Goal: Information Seeking & Learning: Check status

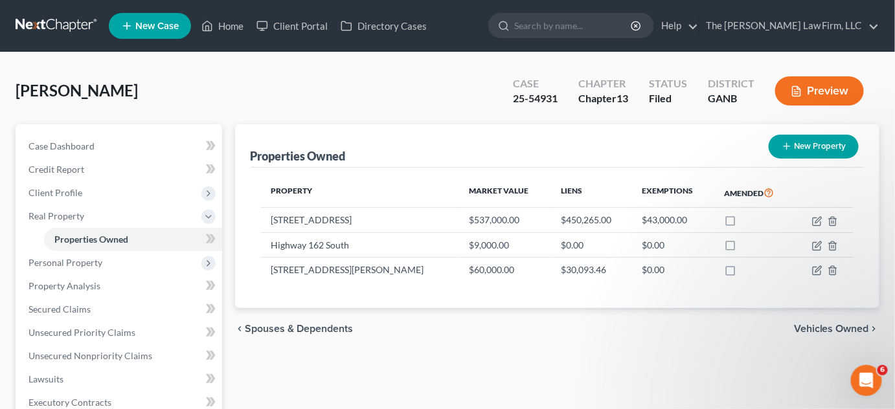
click at [586, 25] on input "search" at bounding box center [573, 26] width 119 height 24
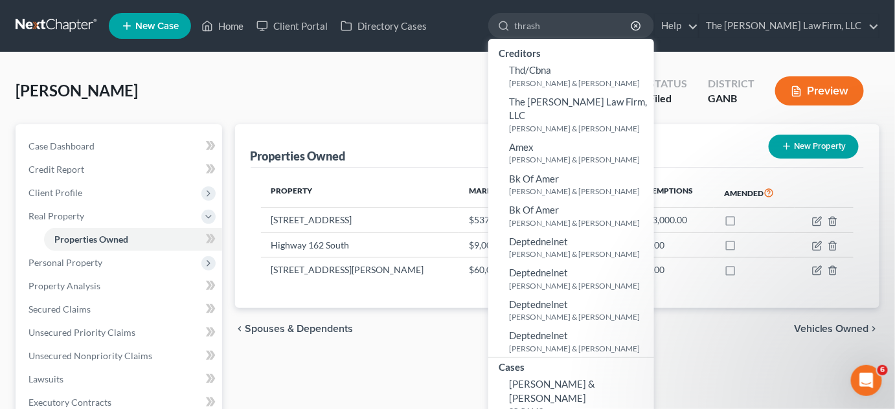
type input "thrash"
click at [580, 378] on span "Thrash, Jacob & Sharon" at bounding box center [552, 390] width 86 height 25
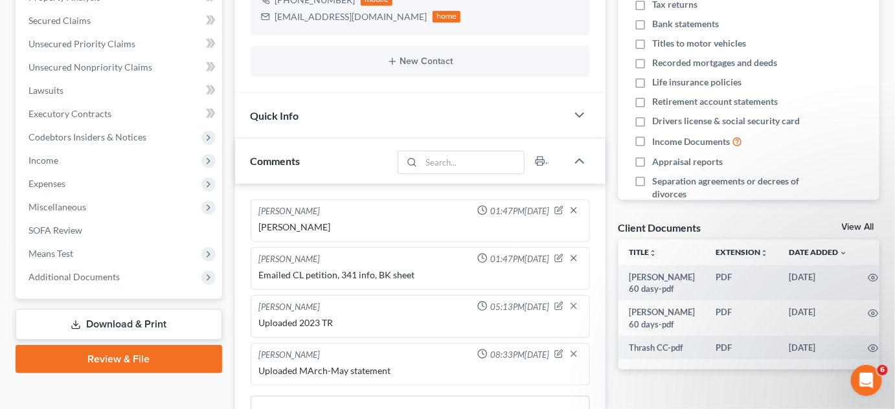
scroll to position [294, 0]
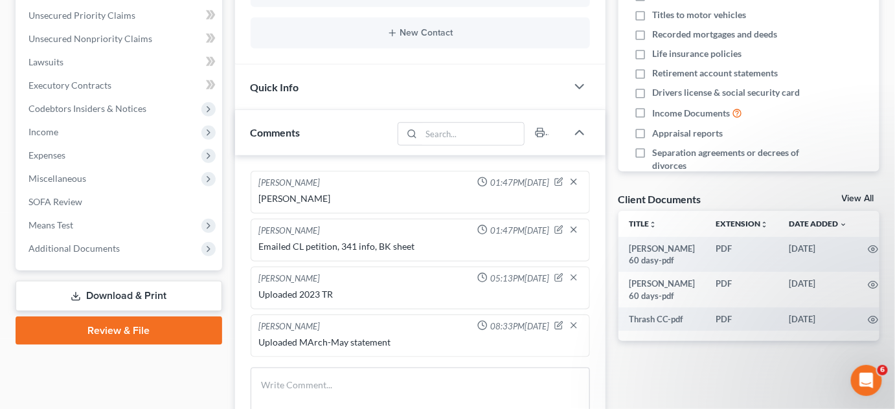
click at [58, 250] on span "Additional Documents" at bounding box center [73, 248] width 91 height 11
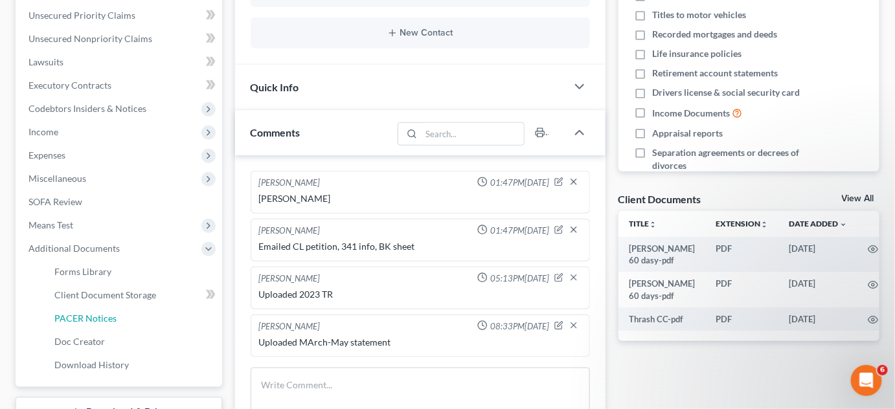
click at [76, 310] on link "PACER Notices" at bounding box center [133, 318] width 178 height 23
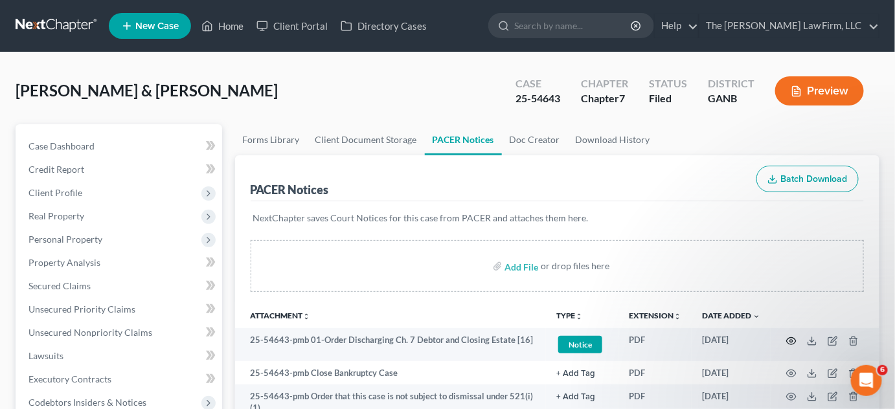
click at [791, 337] on icon "button" at bounding box center [791, 341] width 10 height 10
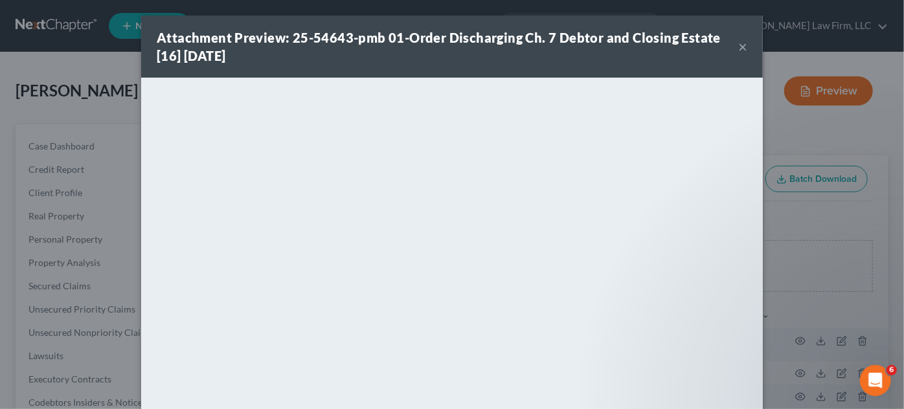
click at [796, 148] on div "Attachment Preview: 25-54643-pmb 01-Order Discharging Ch. 7 Debtor and Closing …" at bounding box center [452, 204] width 904 height 409
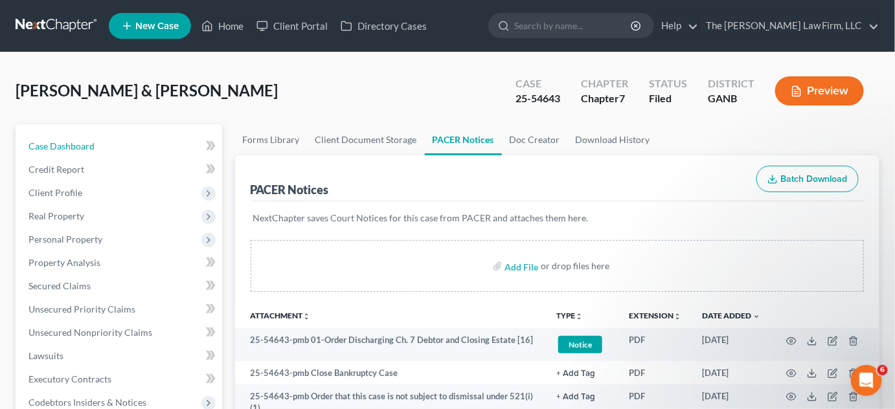
click at [49, 147] on span "Case Dashboard" at bounding box center [61, 146] width 66 height 11
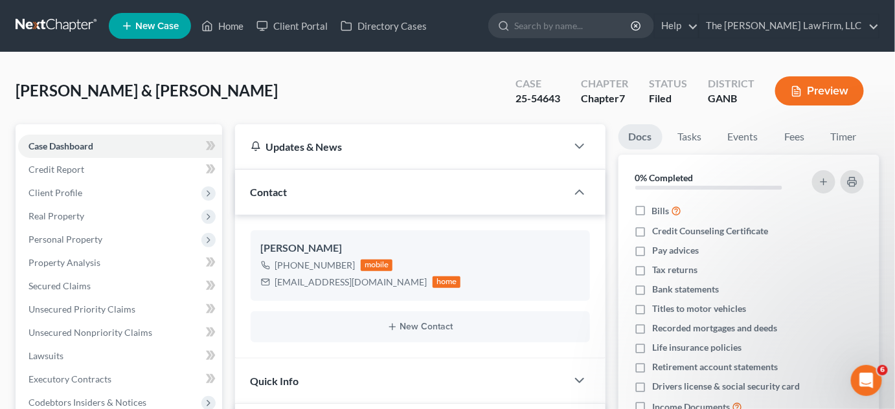
scroll to position [392, 0]
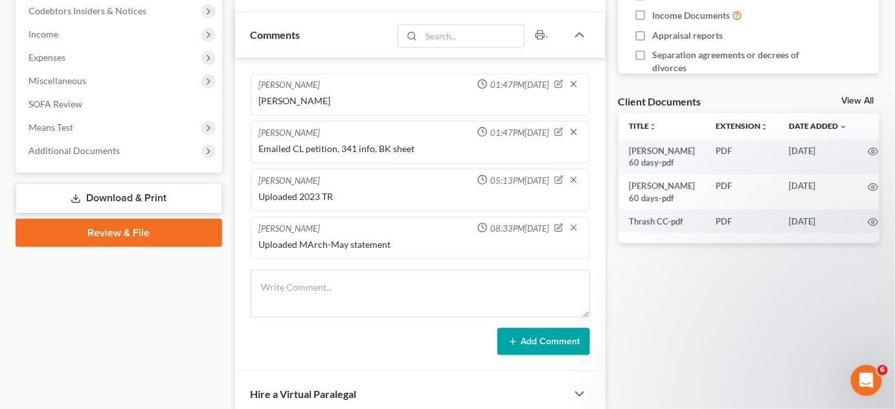
click at [87, 147] on span "Additional Documents" at bounding box center [73, 150] width 91 height 11
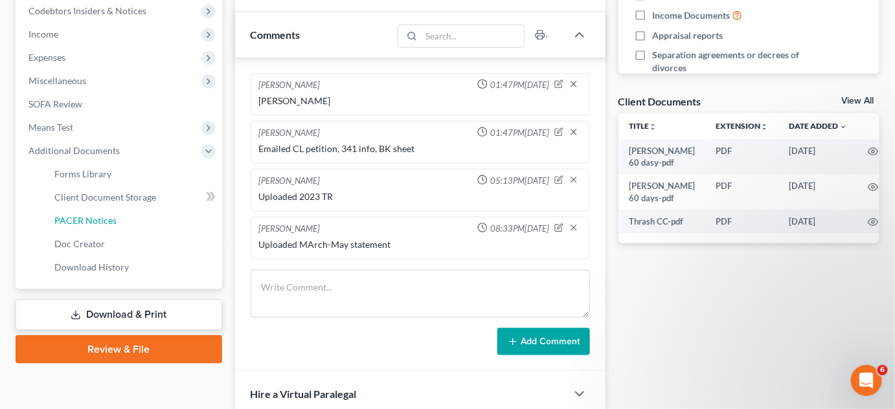
click at [102, 222] on span "PACER Notices" at bounding box center [85, 220] width 62 height 11
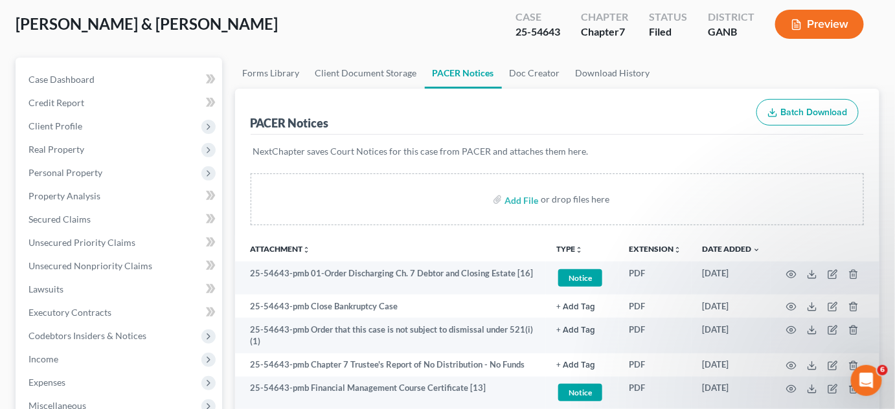
scroll to position [98, 0]
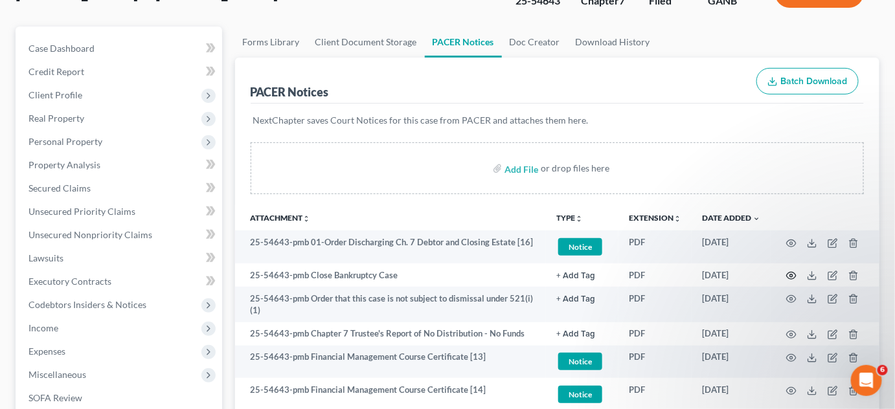
click at [794, 274] on icon "button" at bounding box center [791, 276] width 10 height 10
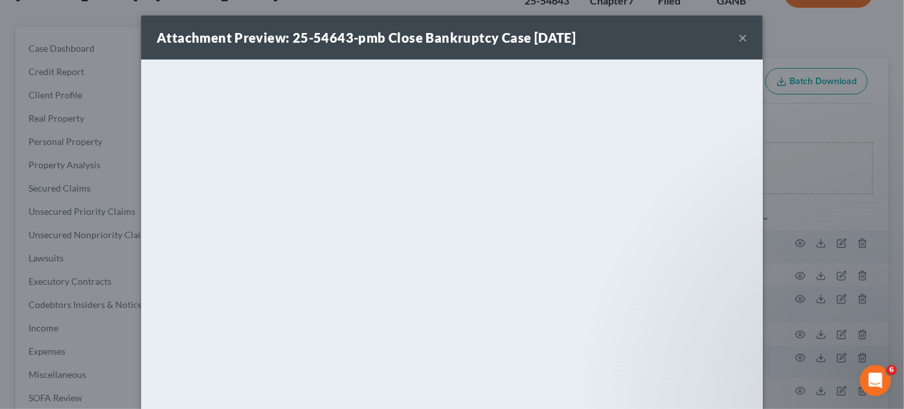
click at [791, 216] on div "Attachment Preview: 25-54643-pmb Close Bankruptcy Case 08/12/2025 × <object ng-…" at bounding box center [452, 204] width 904 height 409
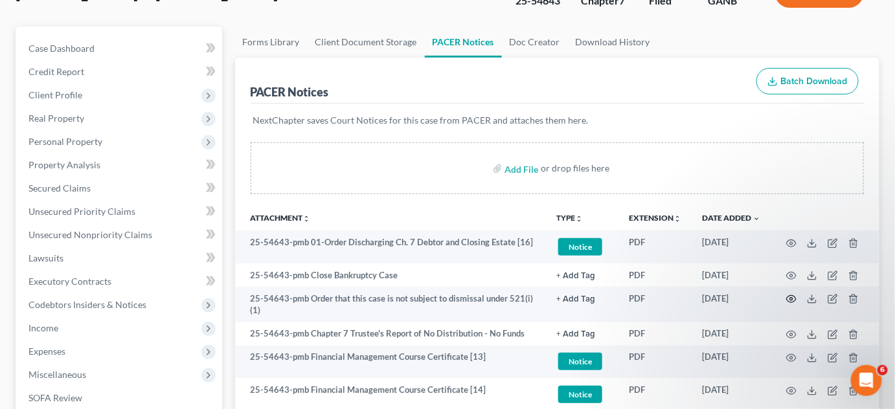
click at [792, 297] on icon "button" at bounding box center [791, 299] width 10 height 10
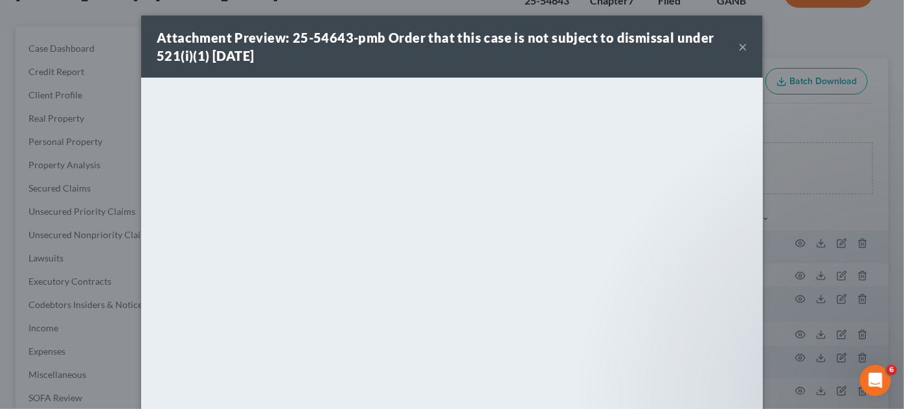
click at [798, 201] on div "Attachment Preview: 25-54643-pmb Order that this case is not subject to dismiss…" at bounding box center [452, 204] width 904 height 409
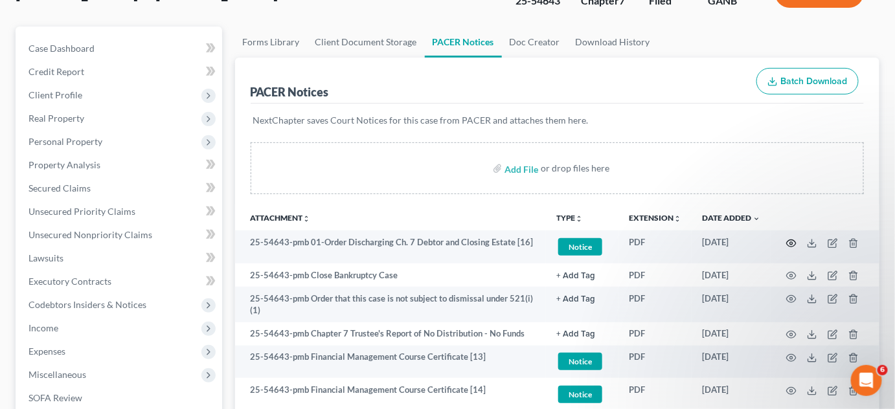
click at [789, 243] on icon "button" at bounding box center [791, 243] width 10 height 10
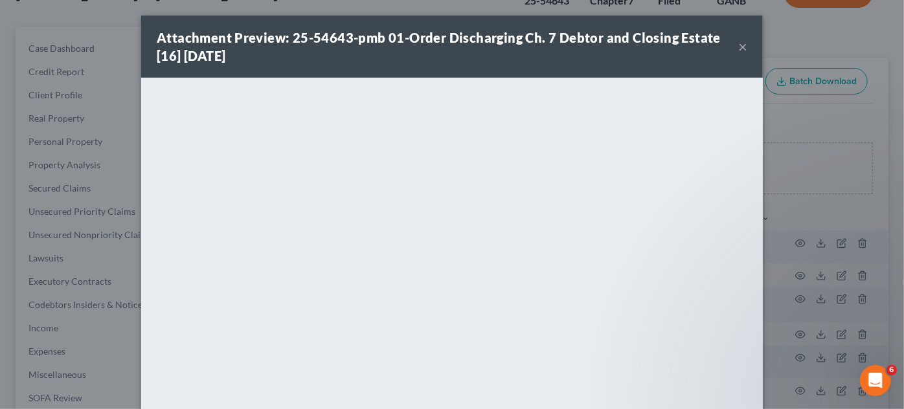
click at [822, 207] on div "Attachment Preview: 25-54643-pmb 01-Order Discharging Ch. 7 Debtor and Closing …" at bounding box center [452, 204] width 904 height 409
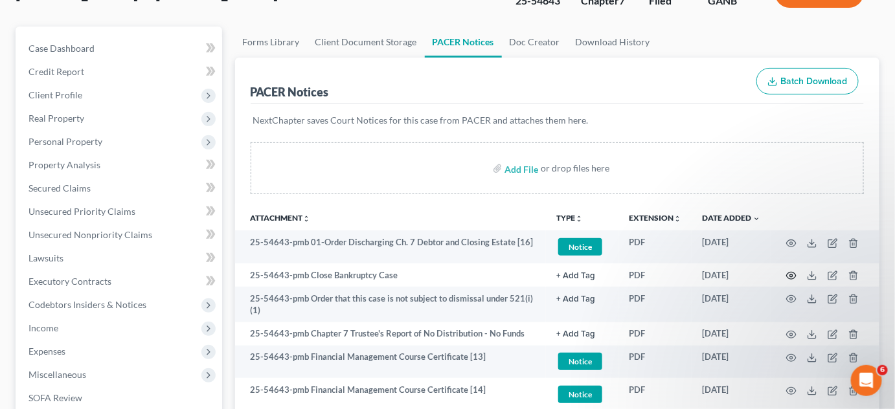
click at [790, 275] on circle "button" at bounding box center [791, 276] width 3 height 3
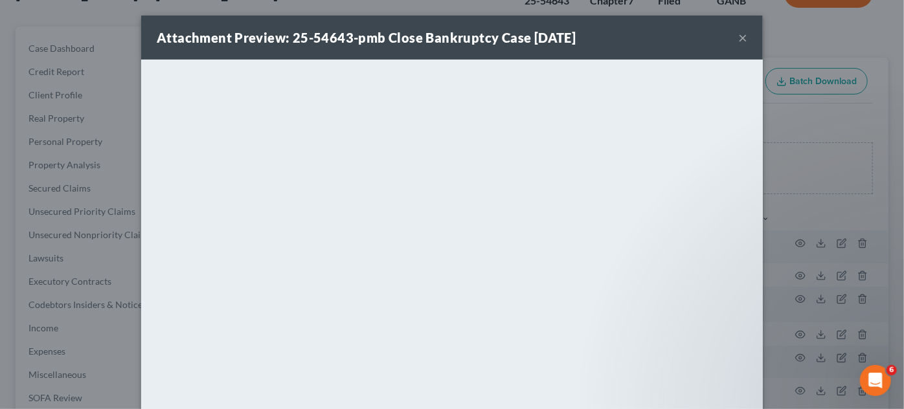
click at [830, 197] on div "Attachment Preview: 25-54643-pmb Close Bankruptcy Case 08/12/2025 × <object ng-…" at bounding box center [452, 204] width 904 height 409
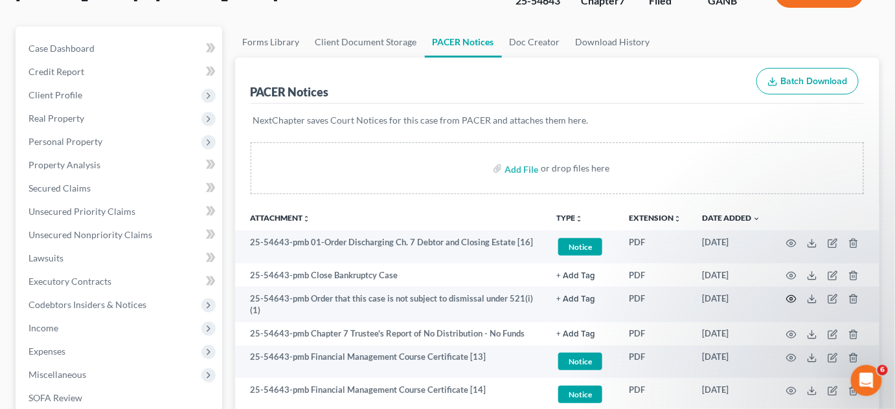
click at [789, 297] on icon "button" at bounding box center [791, 299] width 10 height 10
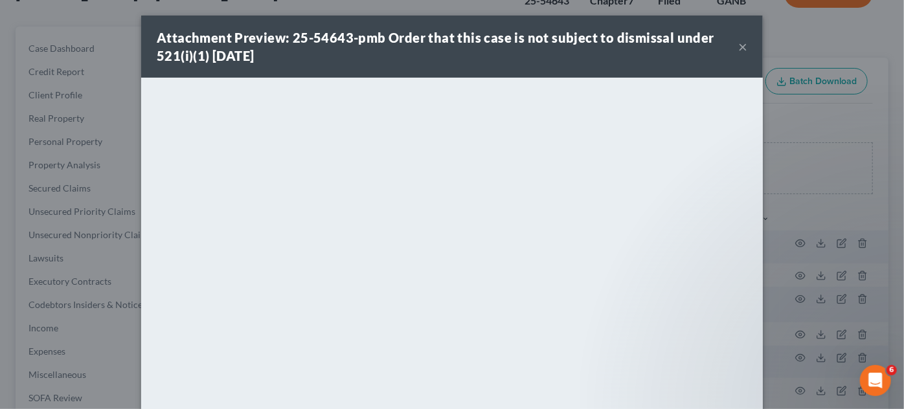
click at [874, 212] on div "Attachment Preview: 25-54643-pmb Order that this case is not subject to dismiss…" at bounding box center [452, 204] width 904 height 409
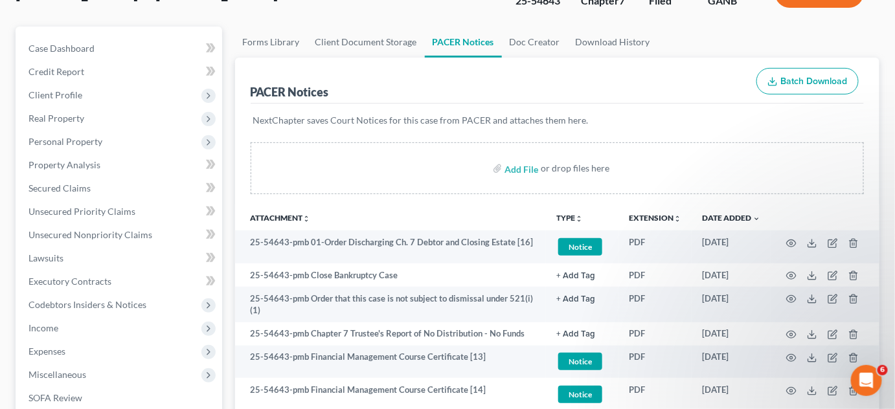
scroll to position [0, 0]
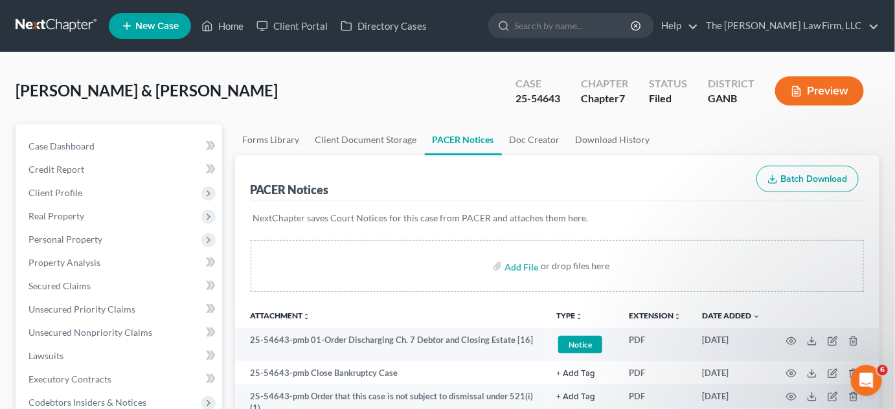
click at [49, 22] on link at bounding box center [57, 25] width 83 height 23
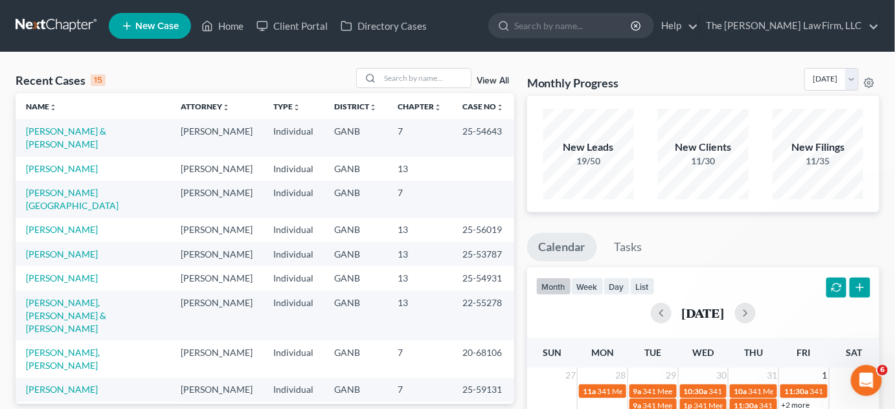
click at [490, 82] on link "View All" at bounding box center [493, 80] width 32 height 9
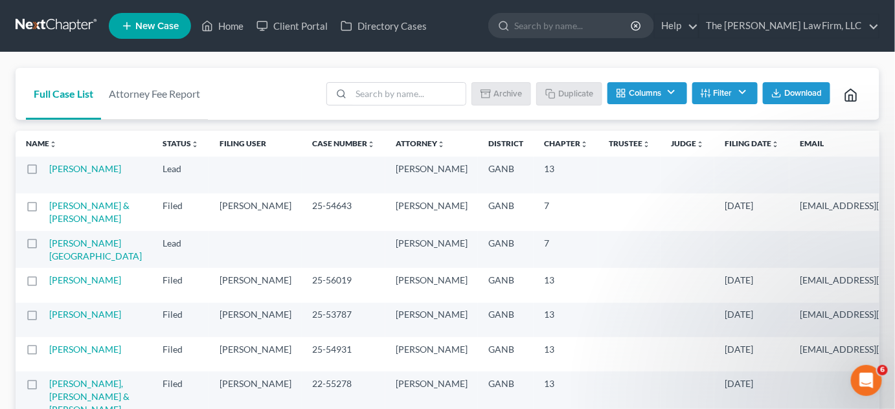
click at [771, 141] on icon "unfold_more" at bounding box center [775, 145] width 8 height 8
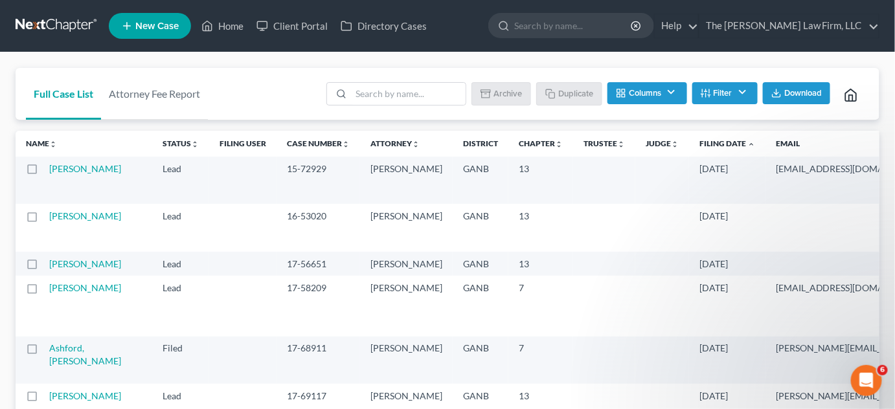
click at [747, 143] on icon "expand_less" at bounding box center [751, 145] width 8 height 8
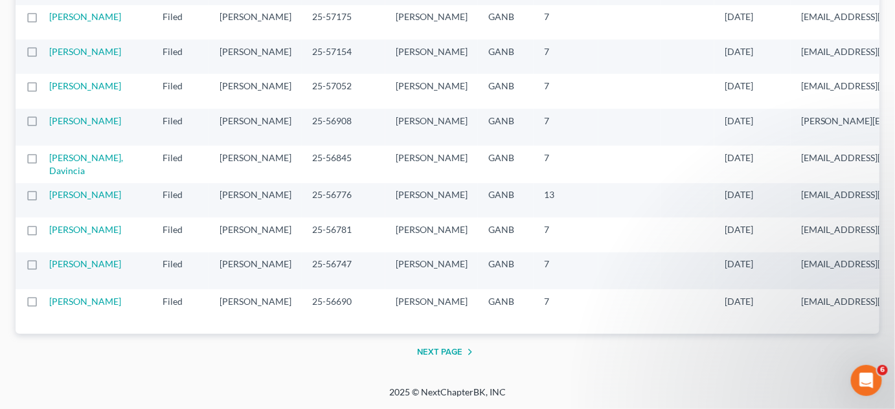
scroll to position [2846, 0]
click at [452, 360] on button "Next Page" at bounding box center [447, 353] width 61 height 16
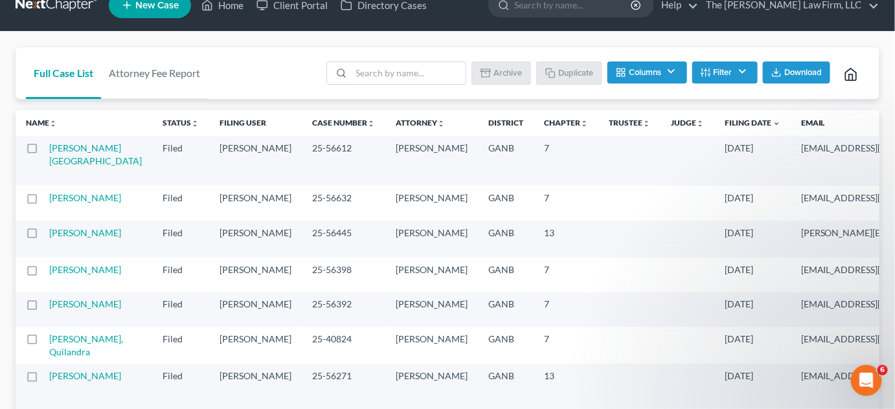
scroll to position [0, 0]
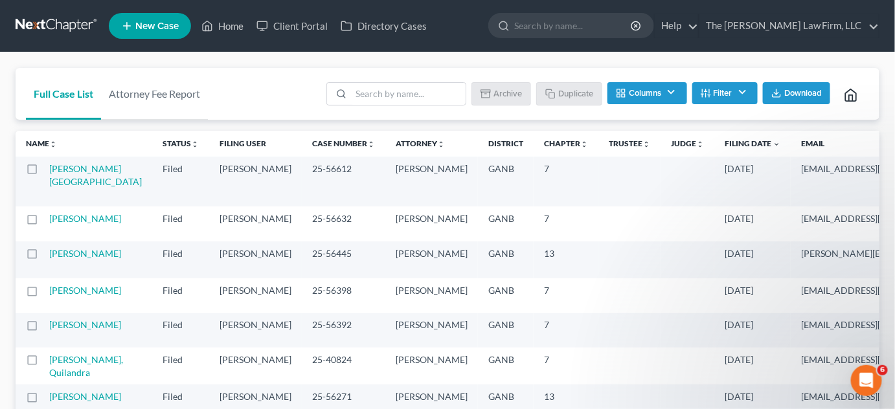
click at [544, 144] on link "Chapter unfold_more expand_more expand_less" at bounding box center [566, 144] width 44 height 10
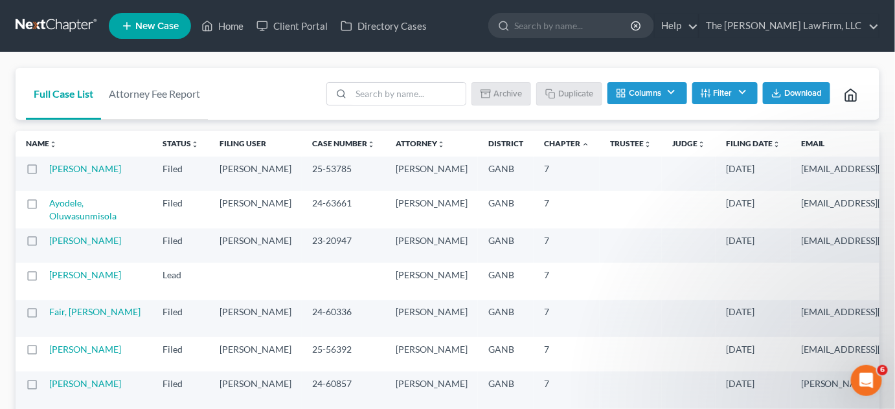
click at [773, 141] on icon "unfold_more" at bounding box center [777, 145] width 8 height 8
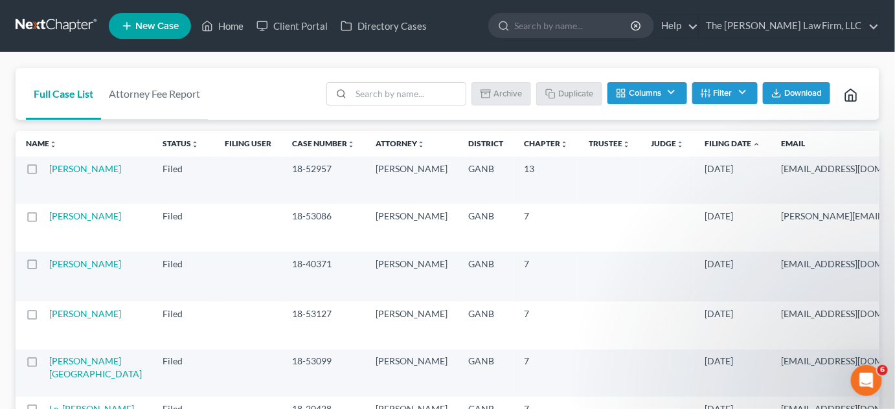
click at [560, 146] on icon "unfold_more" at bounding box center [564, 145] width 8 height 8
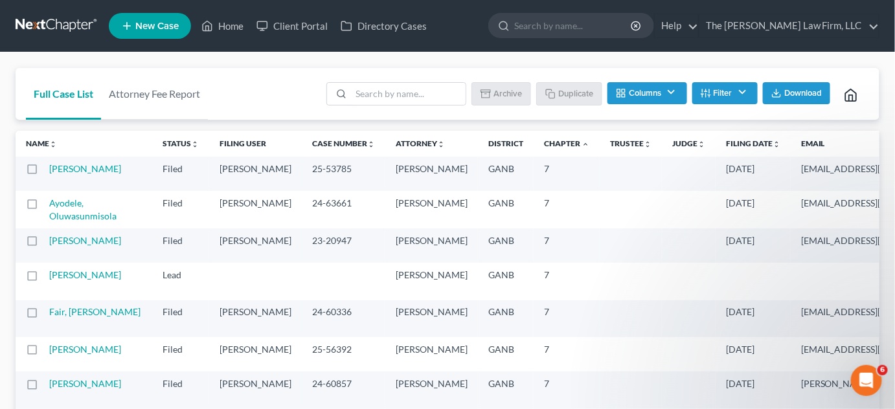
click at [740, 85] on button "Filter" at bounding box center [724, 93] width 65 height 22
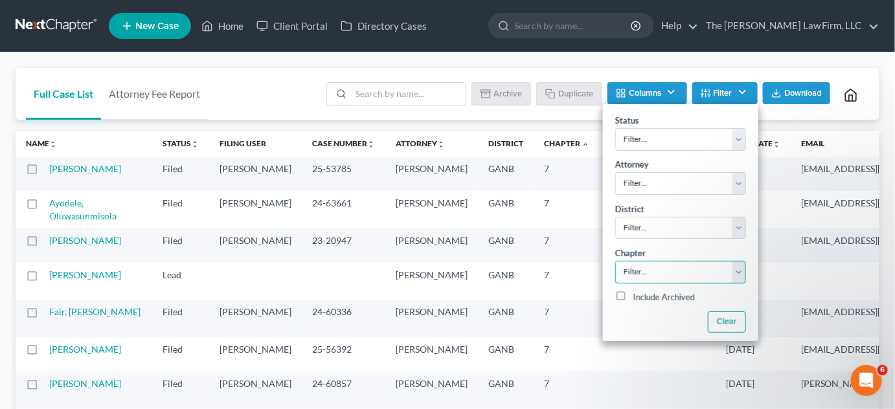
click at [677, 267] on select "Filter... 7 11 13" at bounding box center [680, 272] width 131 height 23
select select "0"
click at [615, 261] on select "Filter... 7 11 13" at bounding box center [680, 272] width 131 height 23
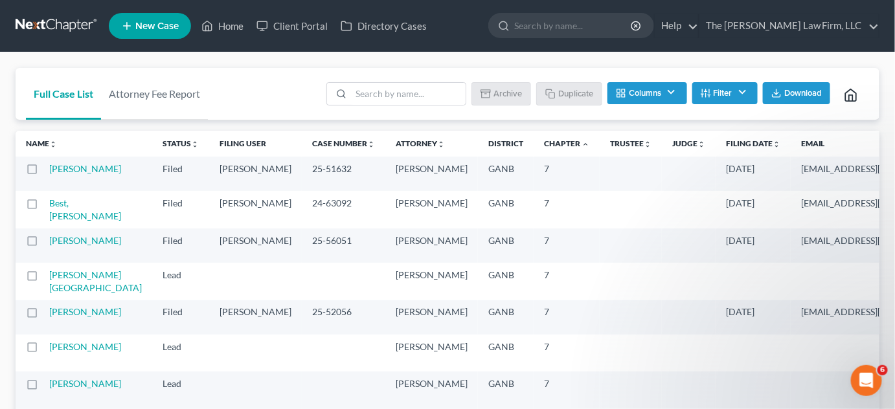
click at [773, 141] on icon "unfold_more" at bounding box center [777, 145] width 8 height 8
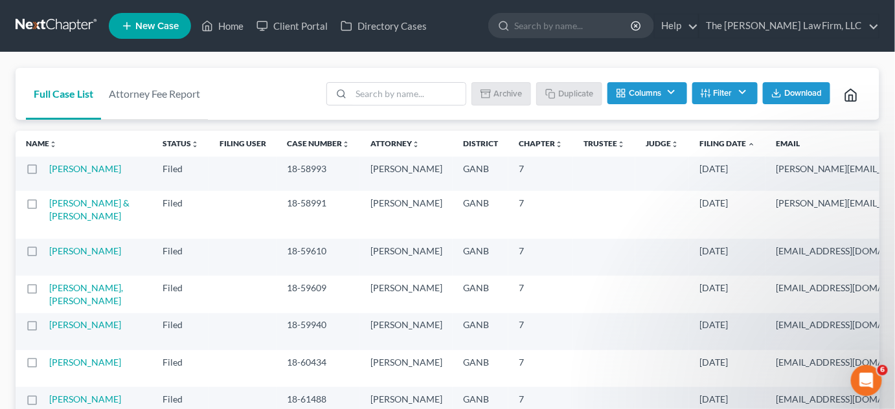
click at [747, 143] on icon "expand_less" at bounding box center [751, 145] width 8 height 8
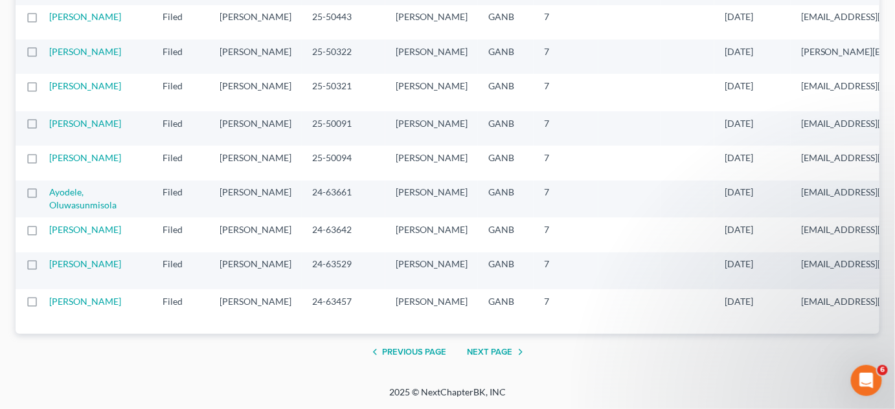
scroll to position [1864, 0]
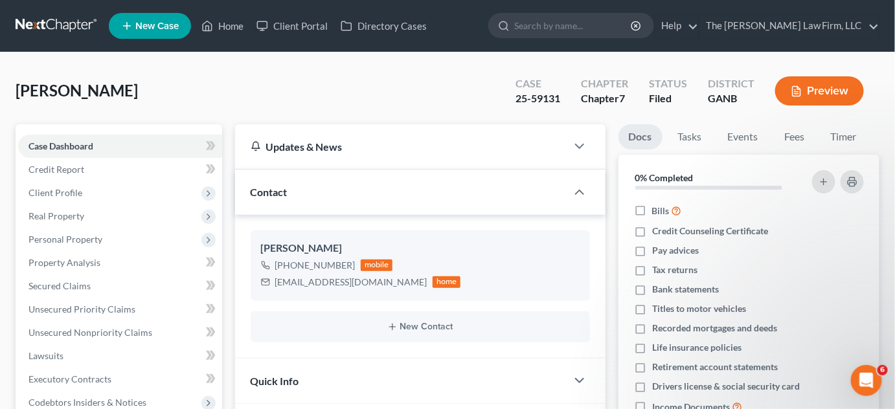
click at [563, 17] on input "search" at bounding box center [573, 26] width 119 height 24
type input "keona"
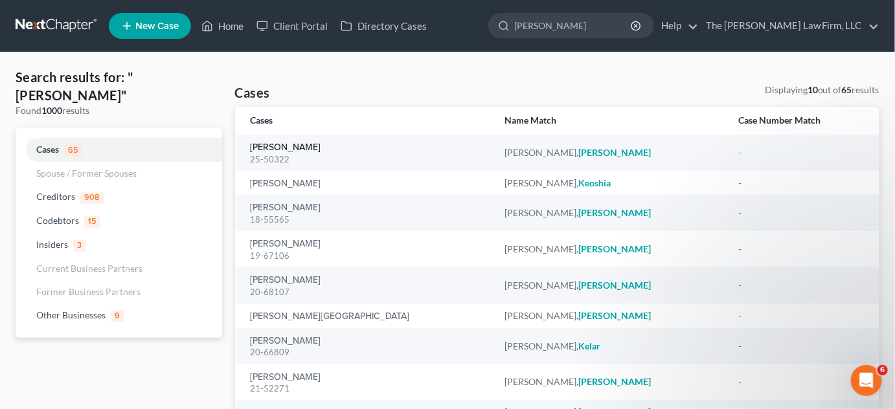
click at [264, 149] on link "[PERSON_NAME]" at bounding box center [286, 147] width 71 height 9
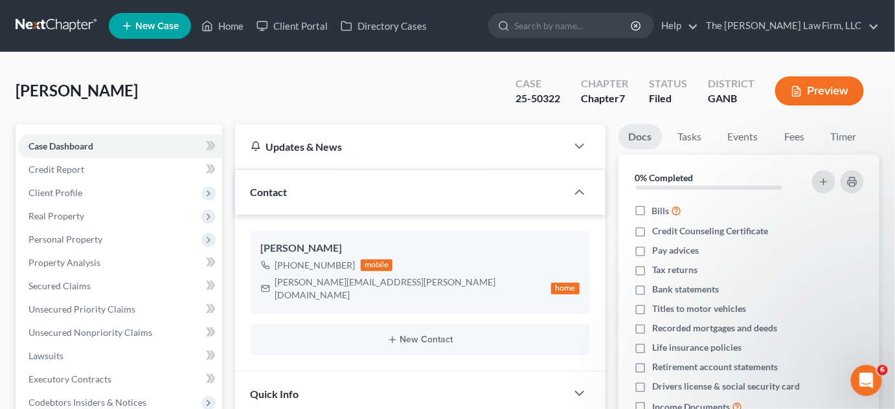
scroll to position [376, 0]
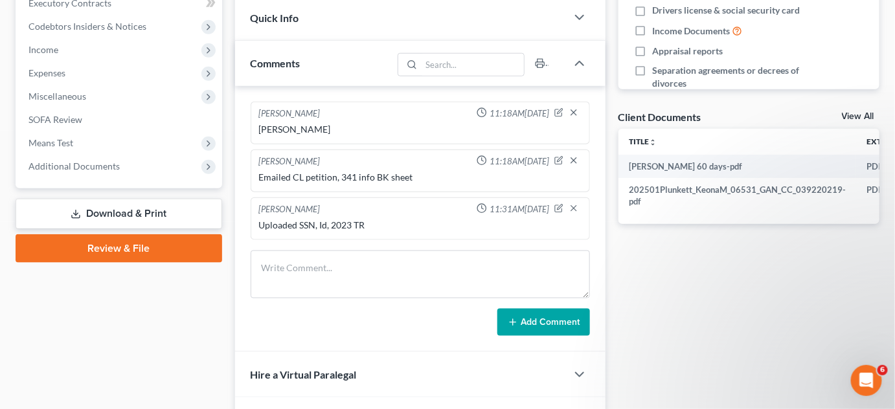
click at [86, 163] on span "Additional Documents" at bounding box center [73, 166] width 91 height 11
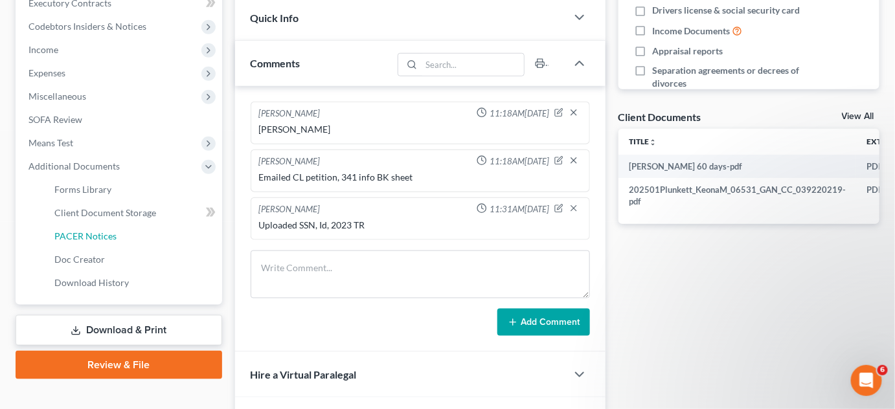
click at [94, 239] on span "PACER Notices" at bounding box center [85, 236] width 62 height 11
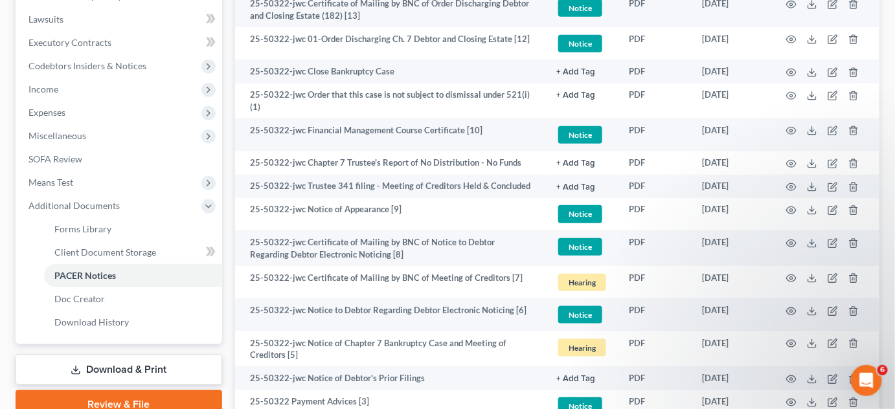
scroll to position [527, 0]
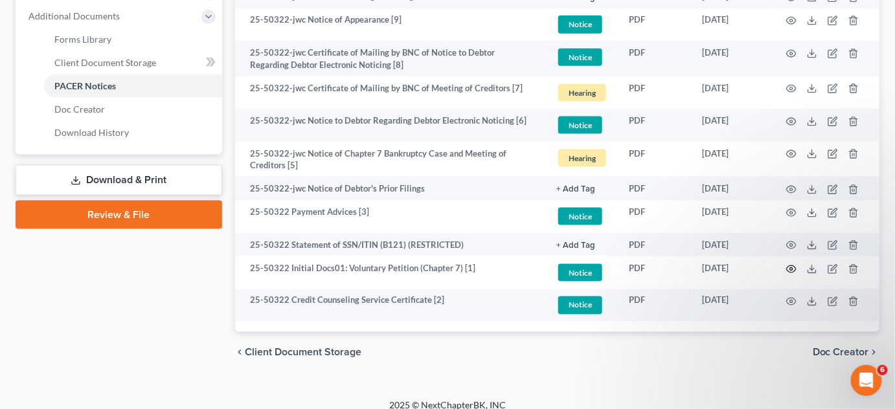
click at [791, 264] on icon "button" at bounding box center [791, 269] width 10 height 10
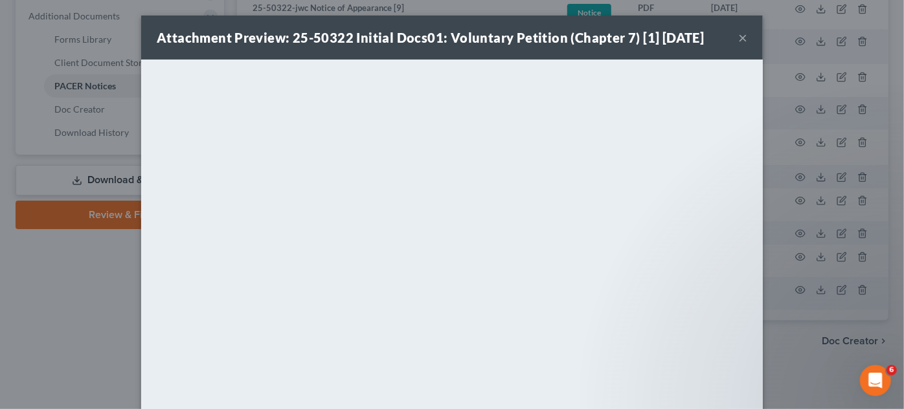
click at [74, 289] on div "Attachment Preview: 25-50322 Initial Docs01: Voluntary Petition (Chapter 7) [1]…" at bounding box center [452, 204] width 904 height 409
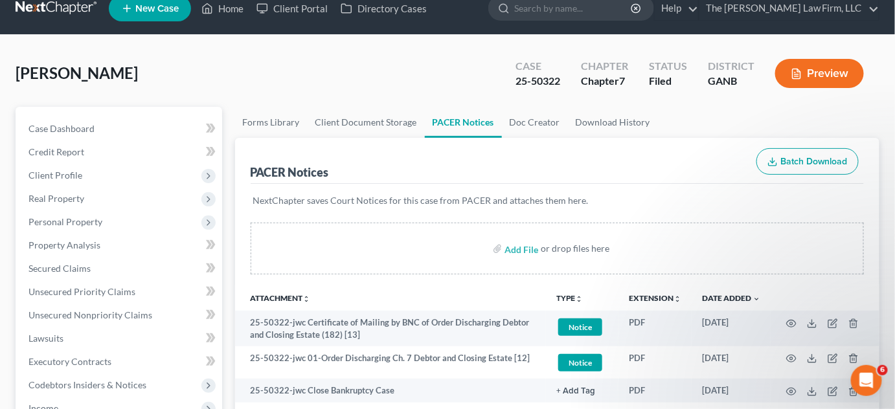
scroll to position [0, 0]
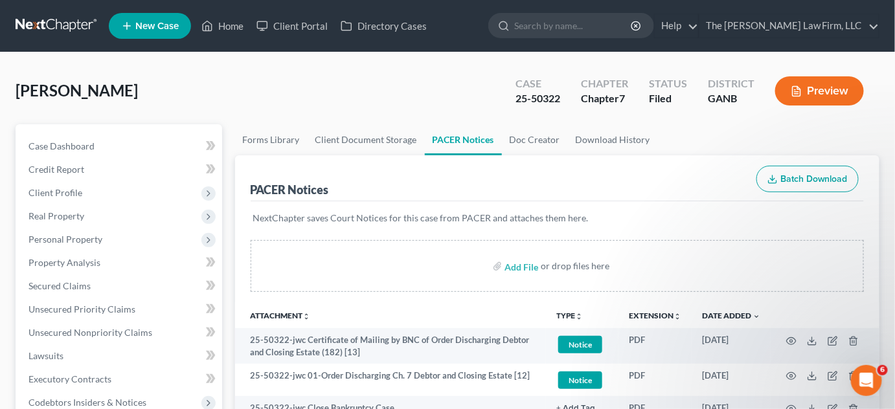
click at [600, 32] on input "search" at bounding box center [573, 26] width 119 height 24
type input "howell"
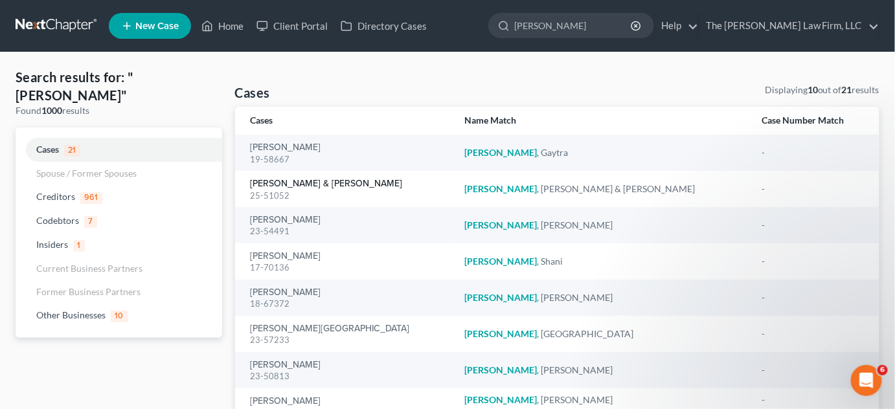
click at [300, 186] on link "[PERSON_NAME] & [PERSON_NAME]" at bounding box center [327, 183] width 152 height 9
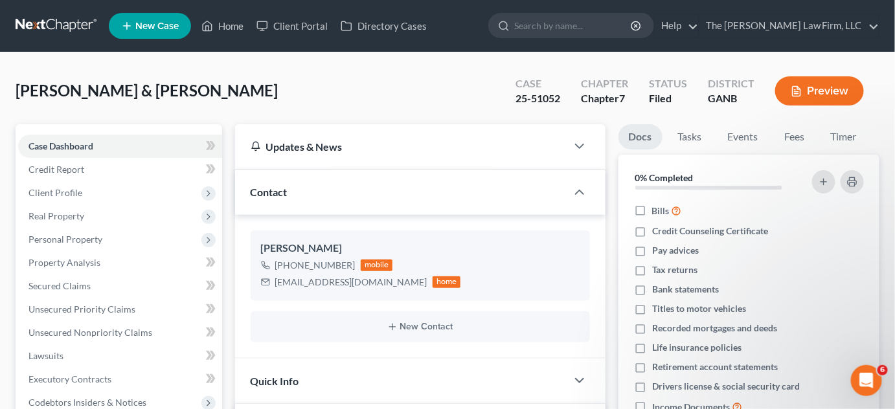
scroll to position [294, 0]
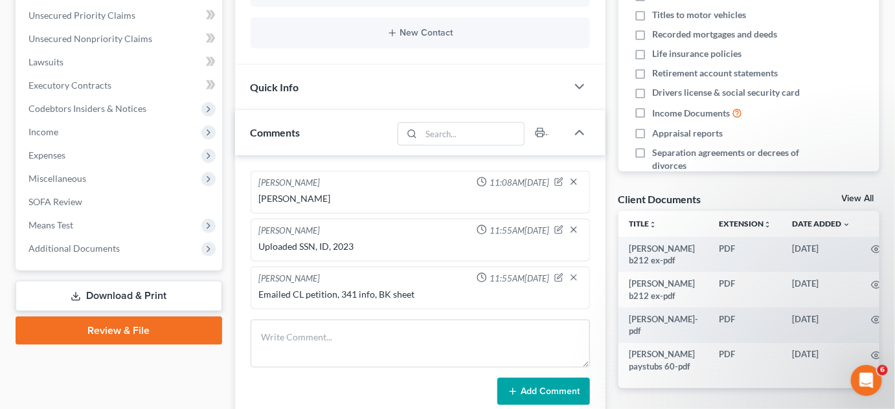
click at [43, 251] on span "Additional Documents" at bounding box center [73, 248] width 91 height 11
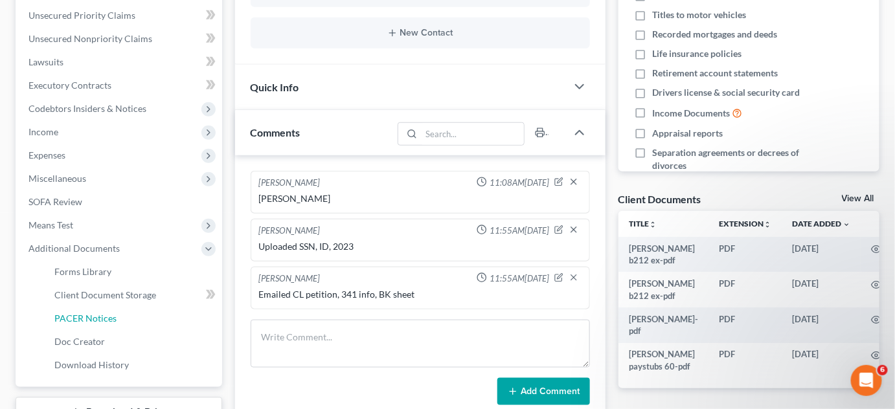
click at [91, 324] on link "PACER Notices" at bounding box center [133, 318] width 178 height 23
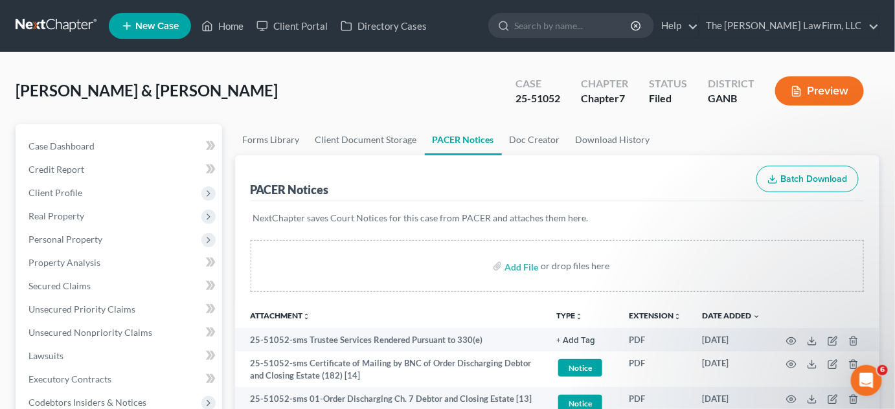
drag, startPoint x: 566, startPoint y: 25, endPoint x: 565, endPoint y: 14, distance: 11.7
click at [566, 25] on input "search" at bounding box center [573, 26] width 119 height 24
type input "gaston"
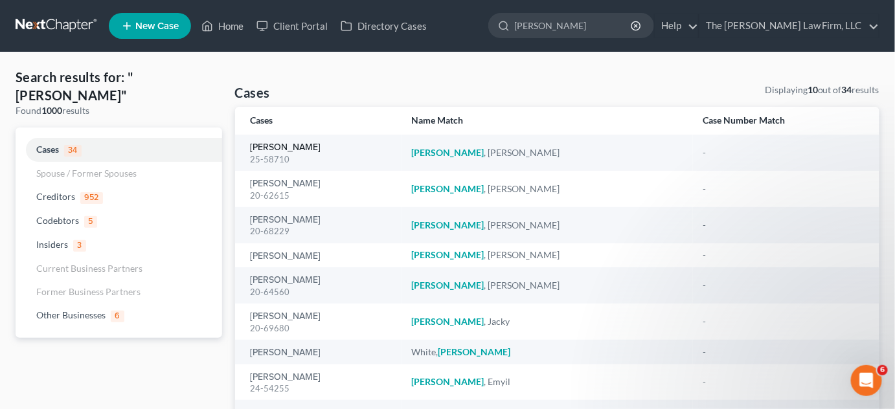
click at [281, 143] on link "[PERSON_NAME]" at bounding box center [286, 147] width 71 height 9
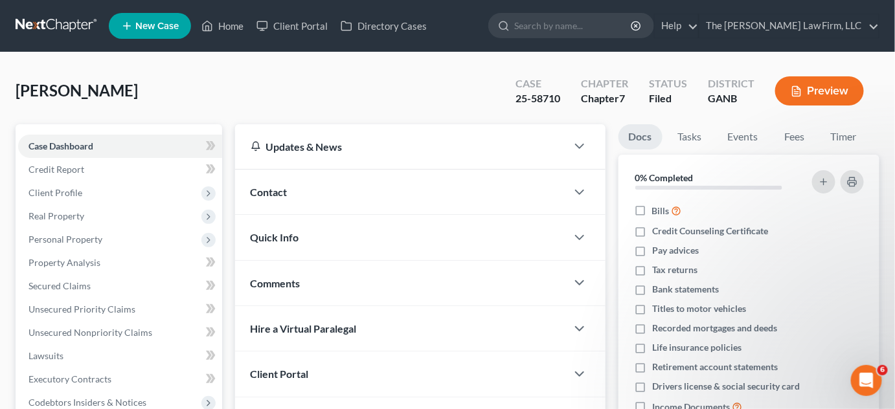
scroll to position [292, 0]
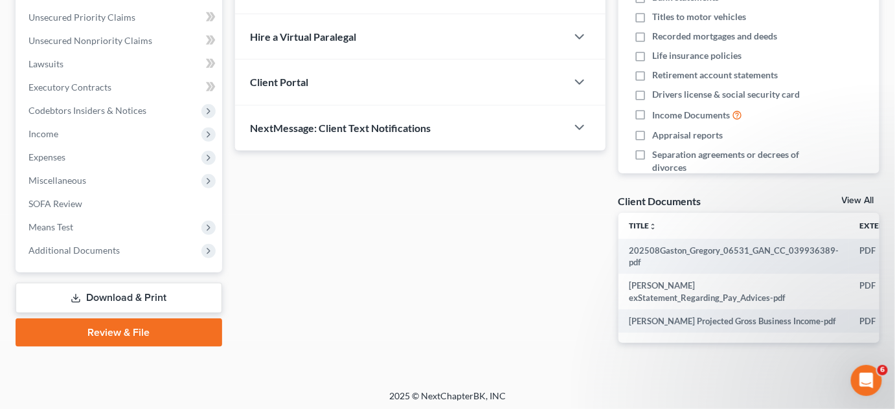
click at [102, 243] on span "Additional Documents" at bounding box center [120, 250] width 204 height 23
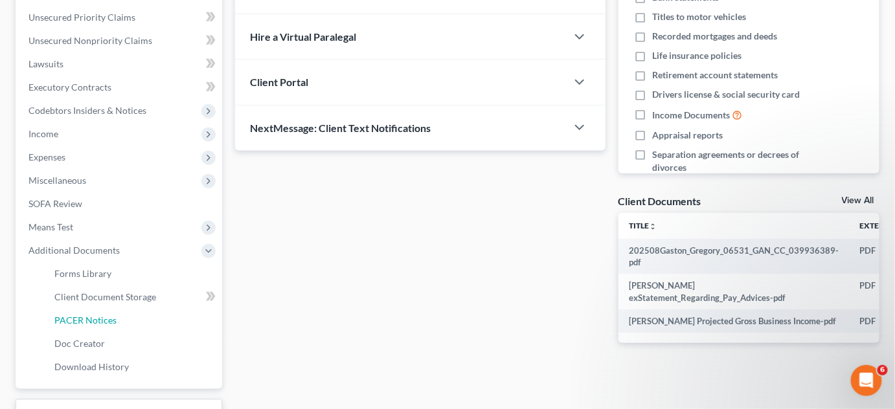
click at [94, 317] on span "PACER Notices" at bounding box center [85, 320] width 62 height 11
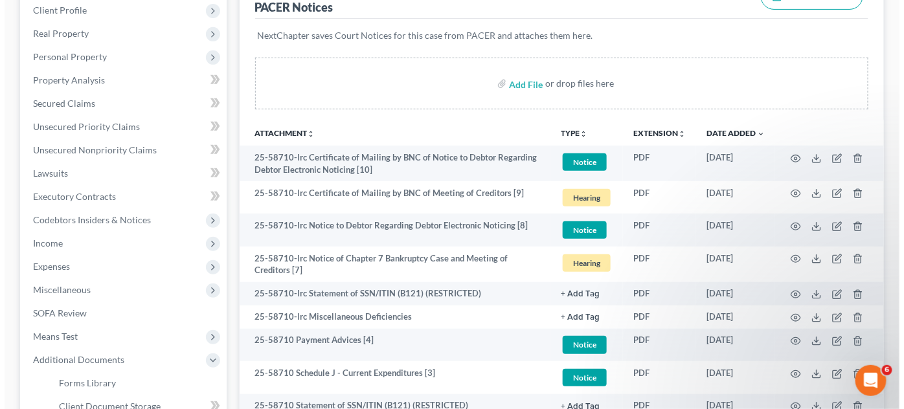
scroll to position [394, 0]
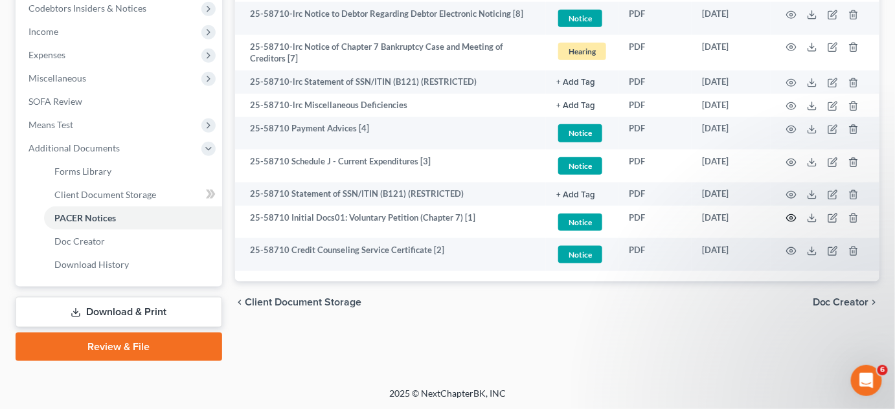
click at [794, 219] on icon "button" at bounding box center [792, 218] width 10 height 7
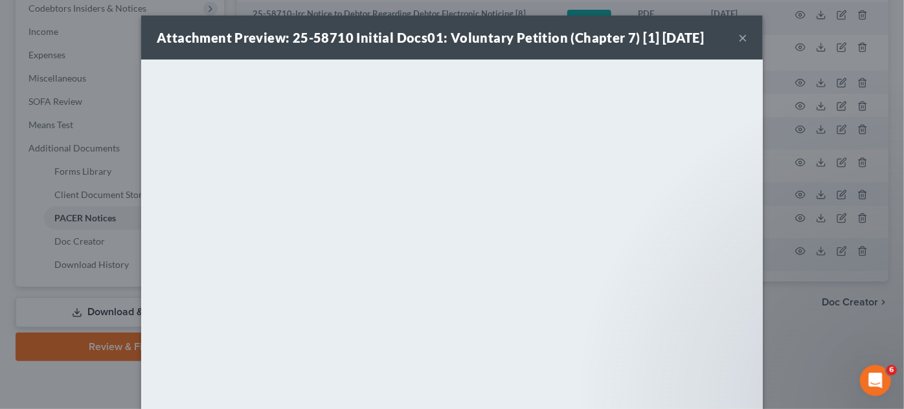
click at [803, 120] on div "Attachment Preview: 25-58710 Initial Docs01: Voluntary Petition (Chapter 7) [1]…" at bounding box center [452, 204] width 904 height 409
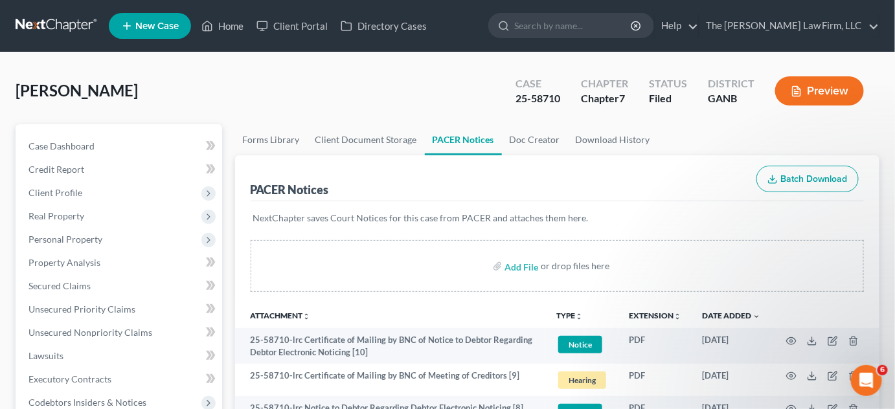
scroll to position [0, 0]
click at [70, 22] on link at bounding box center [57, 25] width 83 height 23
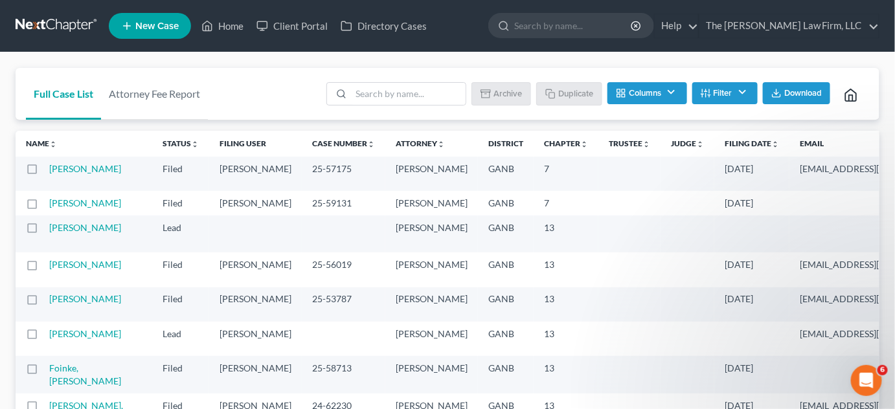
click at [606, 28] on input "search" at bounding box center [573, 26] width 119 height 24
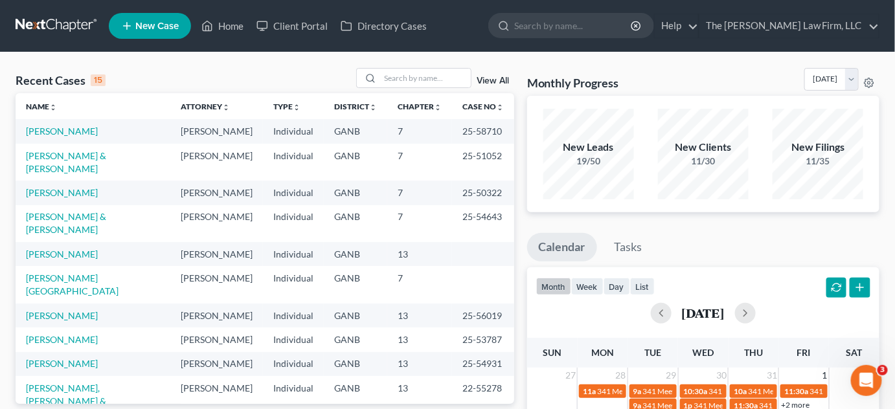
click at [487, 78] on link "View All" at bounding box center [493, 80] width 32 height 9
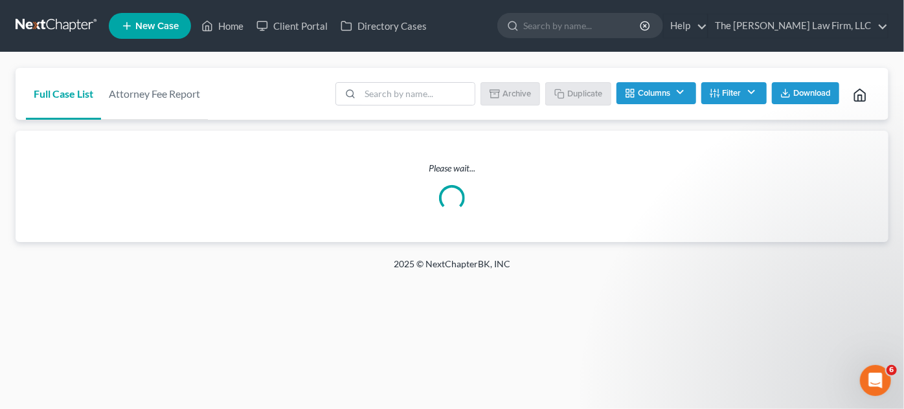
click at [716, 96] on button "Filter" at bounding box center [733, 93] width 65 height 22
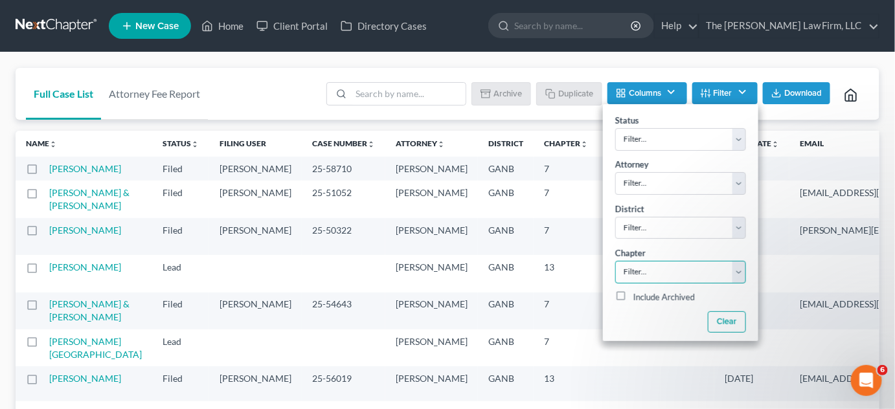
click at [647, 273] on select "Filter... 7 11 13" at bounding box center [680, 272] width 131 height 23
click at [714, 255] on td "[DATE]" at bounding box center [751, 236] width 75 height 37
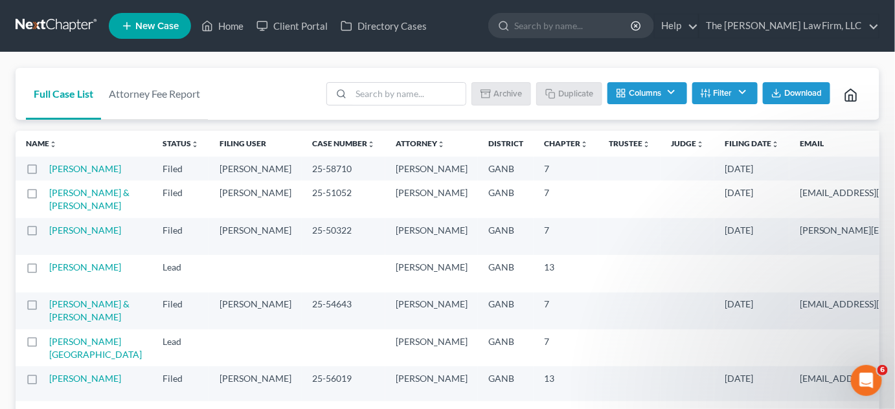
click at [713, 100] on button "Filter" at bounding box center [724, 93] width 65 height 22
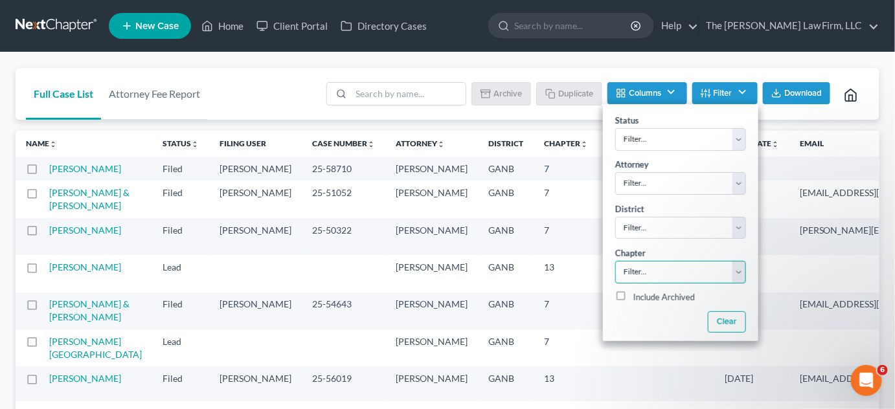
click at [680, 269] on select "Filter... 7 11 13" at bounding box center [680, 272] width 131 height 23
select select "2"
click at [615, 261] on select "Filter... 7 11 13" at bounding box center [680, 272] width 131 height 23
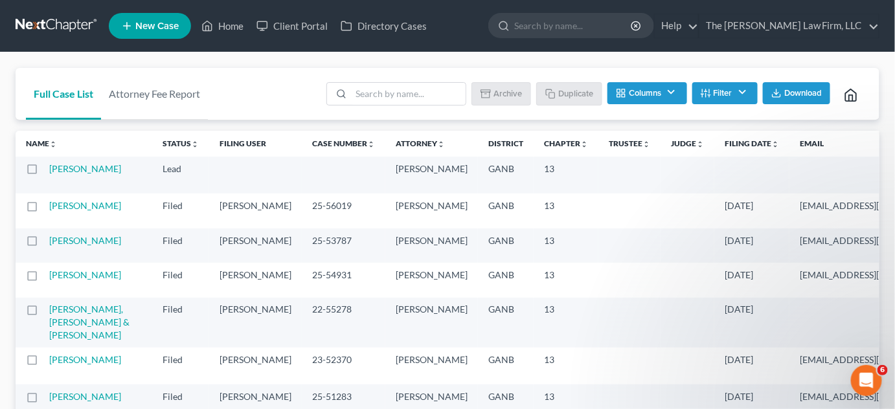
click at [771, 141] on icon "unfold_more" at bounding box center [775, 145] width 8 height 8
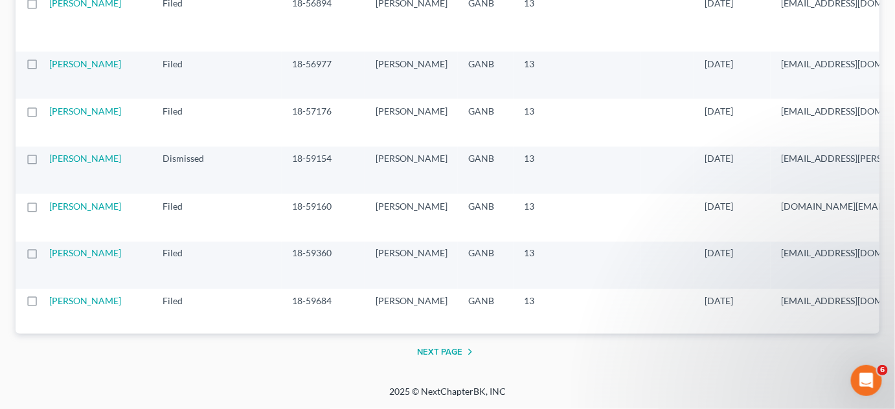
scroll to position [2912, 0]
click at [439, 355] on button "Next Page" at bounding box center [447, 353] width 61 height 16
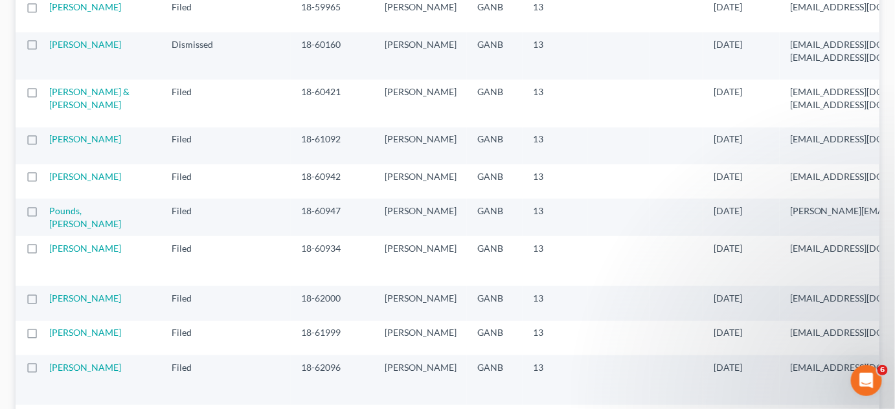
scroll to position [294, 0]
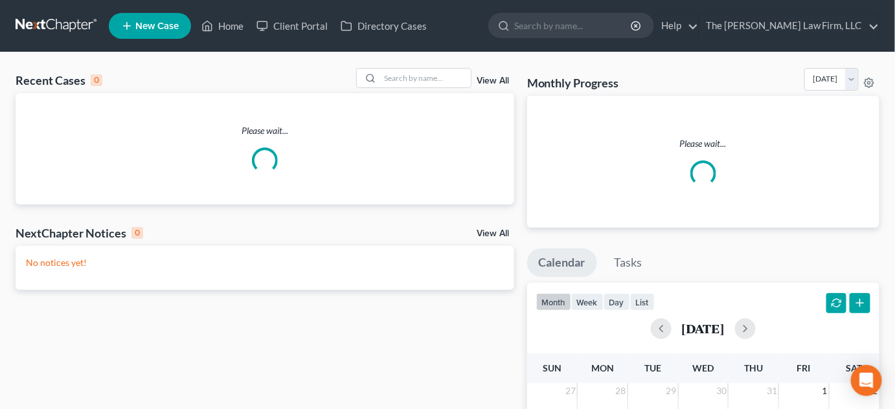
click at [561, 27] on input "search" at bounding box center [573, 26] width 119 height 24
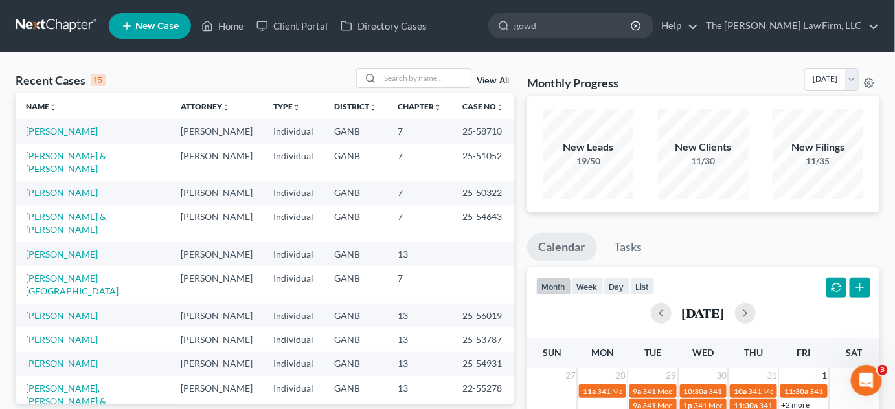
type input "gowda"
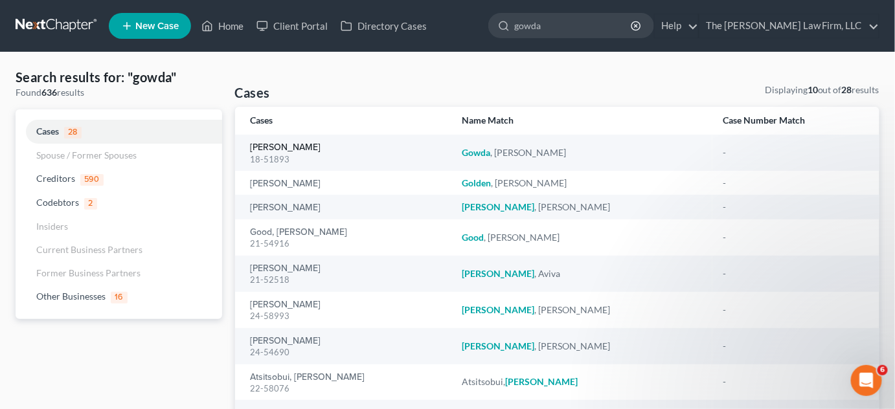
click at [256, 149] on link "[PERSON_NAME]" at bounding box center [286, 147] width 71 height 9
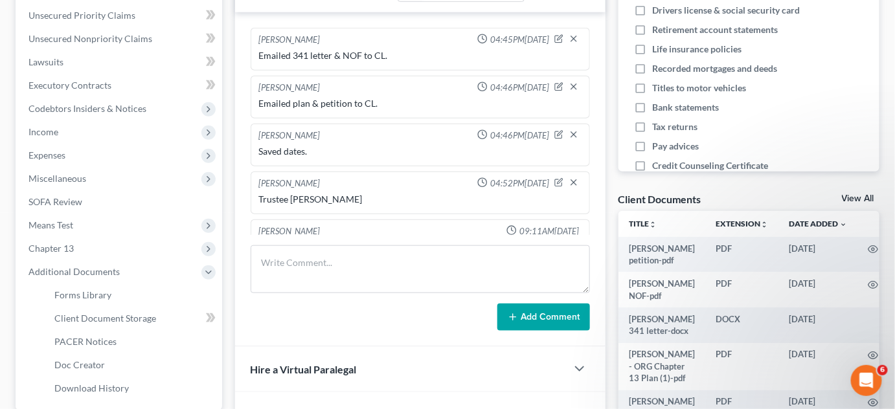
scroll to position [664, 0]
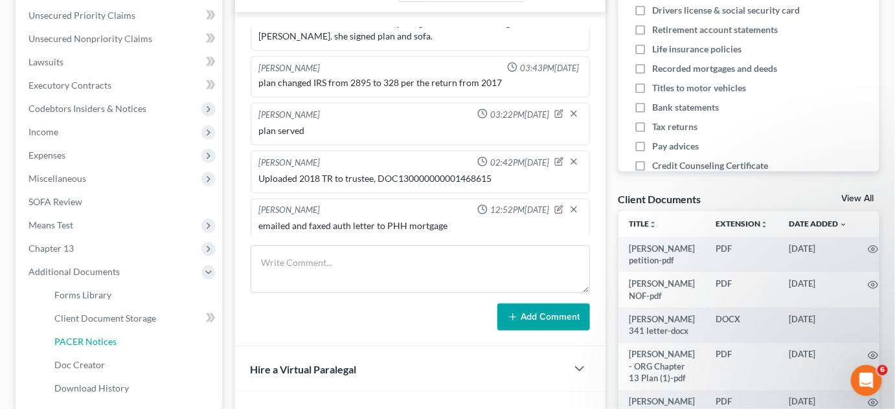
click at [102, 336] on span "PACER Notices" at bounding box center [85, 341] width 62 height 11
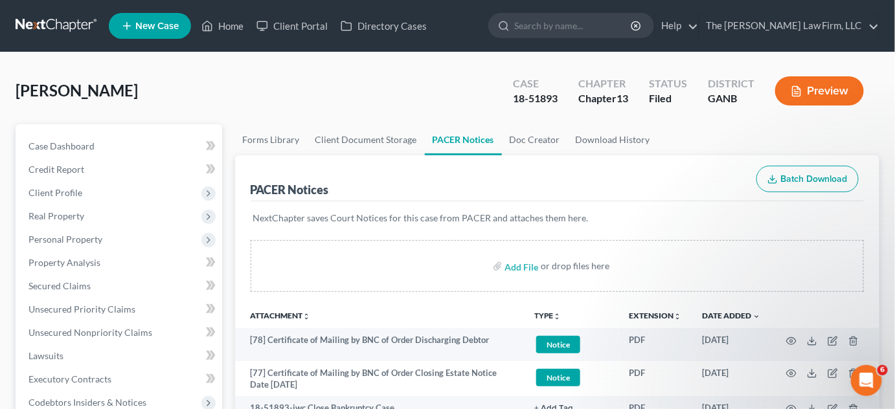
click at [552, 26] on input "search" at bounding box center [573, 26] width 119 height 24
type input "[PERSON_NAME]"
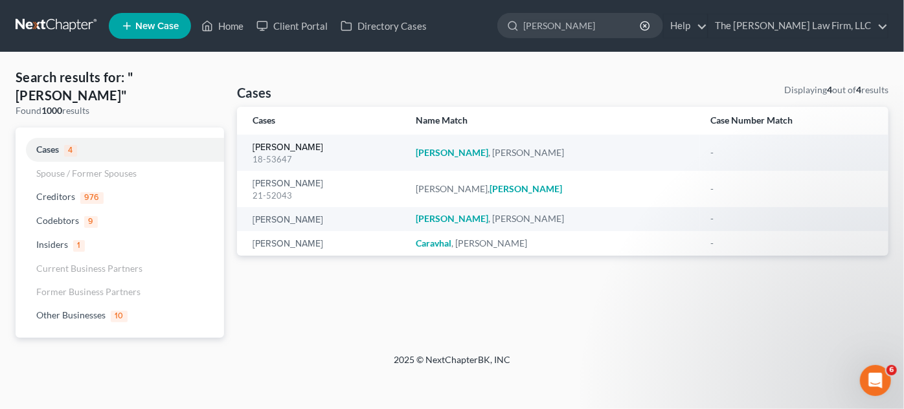
click at [278, 144] on link "[PERSON_NAME]" at bounding box center [288, 147] width 71 height 9
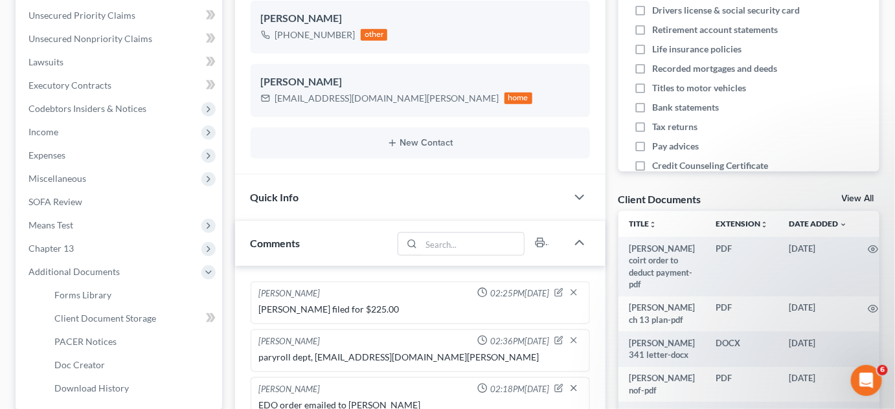
scroll to position [482, 0]
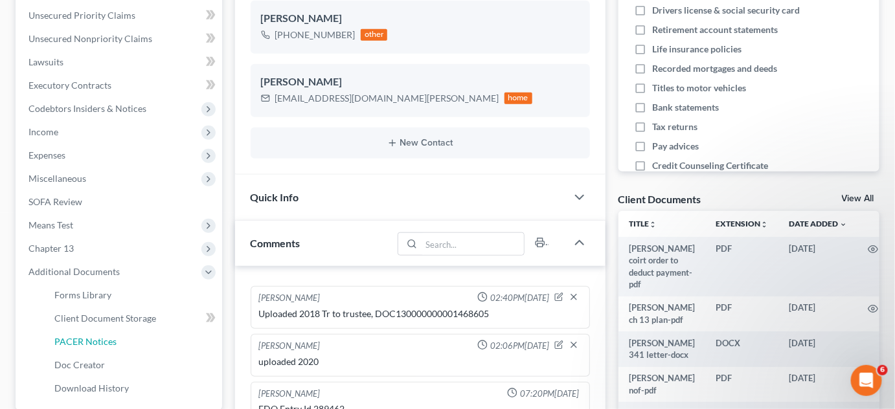
click at [108, 339] on span "PACER Notices" at bounding box center [85, 341] width 62 height 11
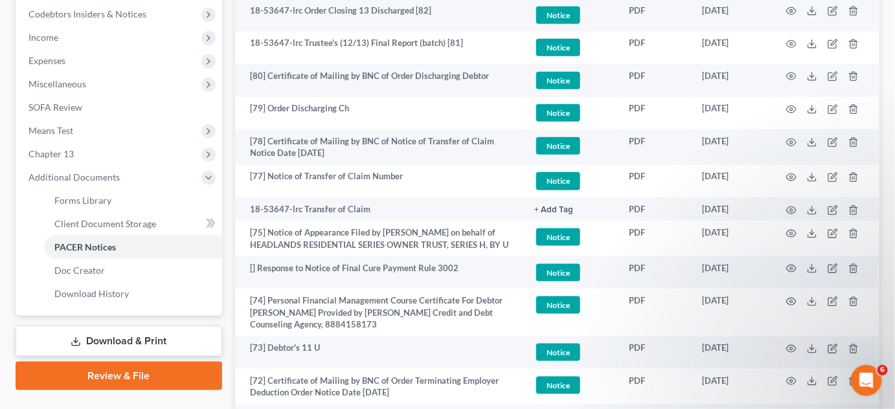
scroll to position [392, 0]
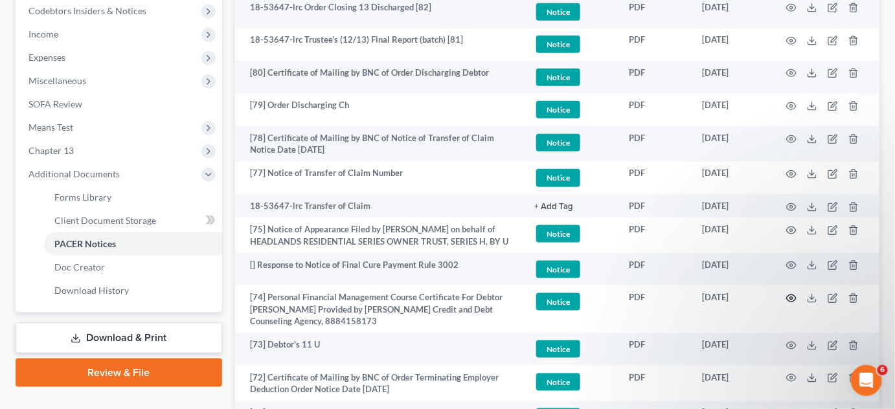
click at [793, 295] on icon "button" at bounding box center [791, 298] width 10 height 10
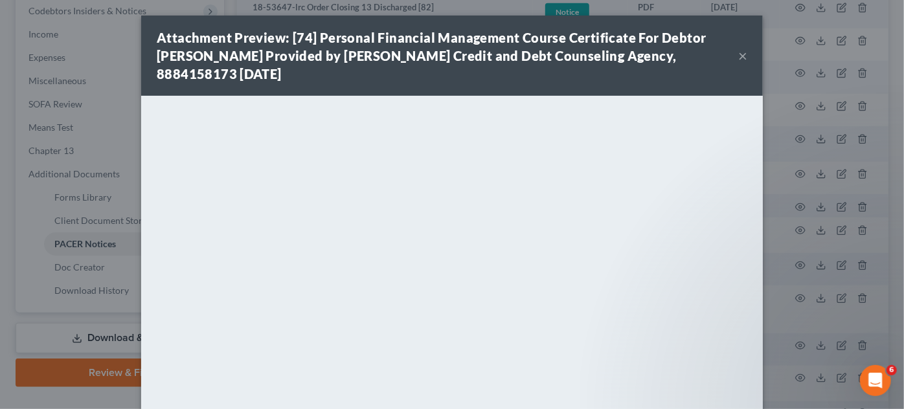
click at [767, 278] on div "Attachment Preview: [74] Personal Financial Management Course Certificate For D…" at bounding box center [452, 204] width 904 height 409
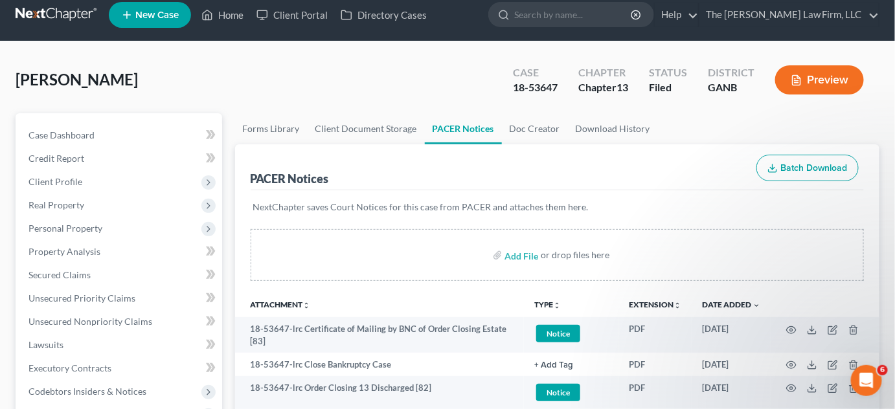
scroll to position [0, 0]
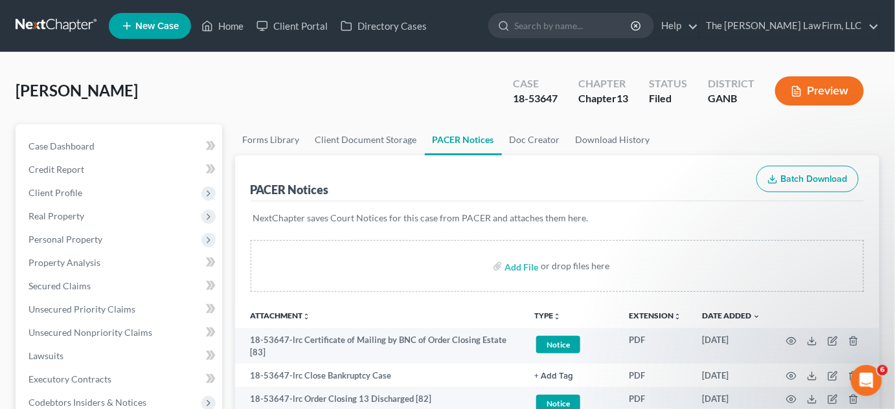
click at [578, 30] on input "search" at bounding box center [573, 26] width 119 height 24
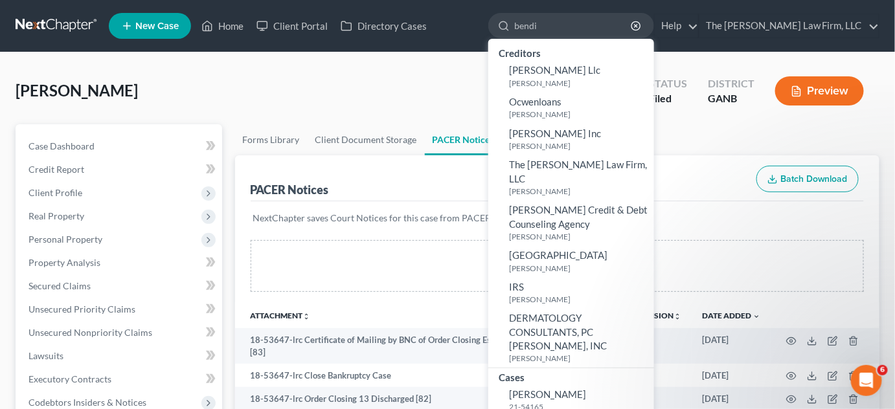
type input "[PERSON_NAME]"
